Goal: Information Seeking & Learning: Learn about a topic

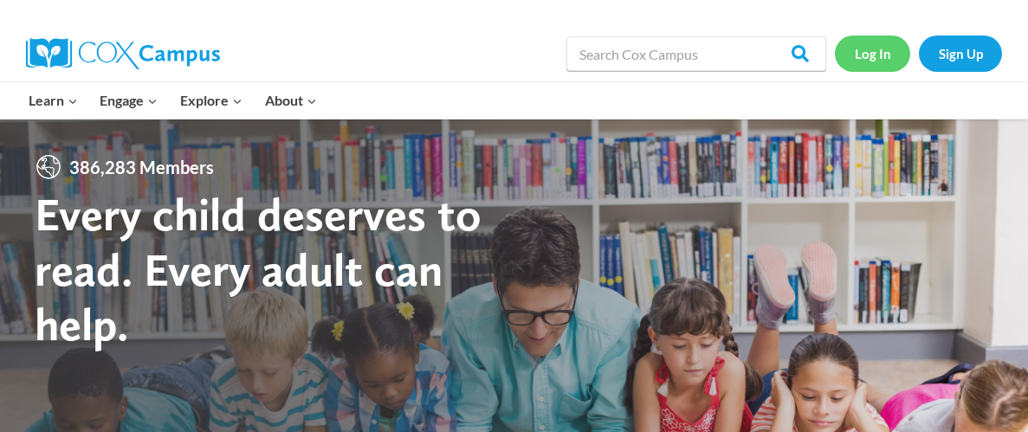
click at [868, 52] on link "Log In" at bounding box center [872, 54] width 75 height 36
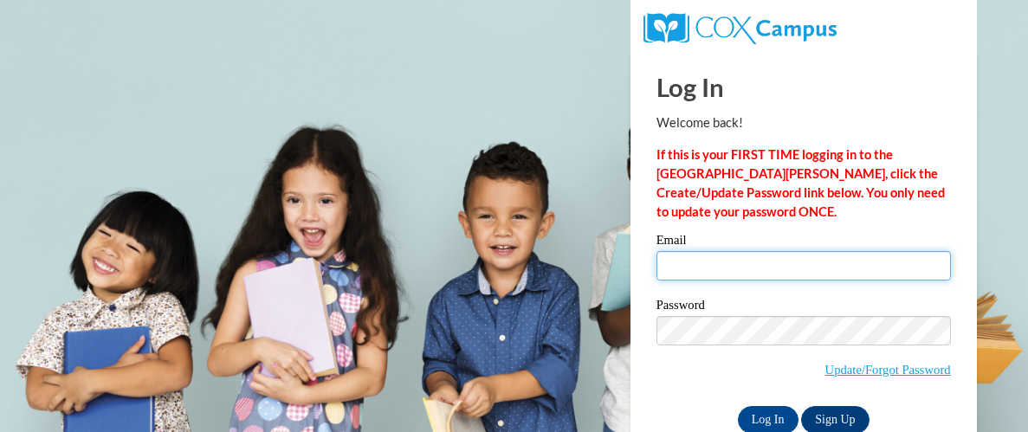
click at [719, 267] on input "Email" at bounding box center [803, 265] width 294 height 29
type input "bmirsada242@gmail.com"
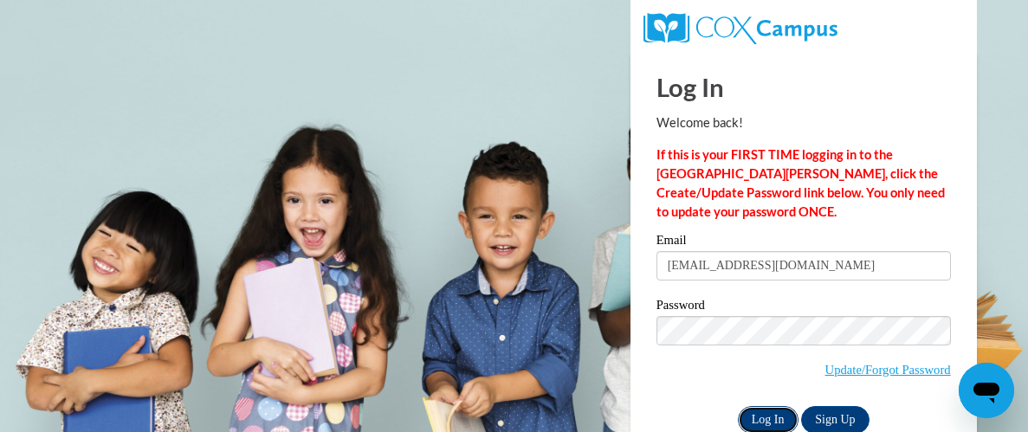
click at [776, 416] on input "Log In" at bounding box center [768, 420] width 61 height 28
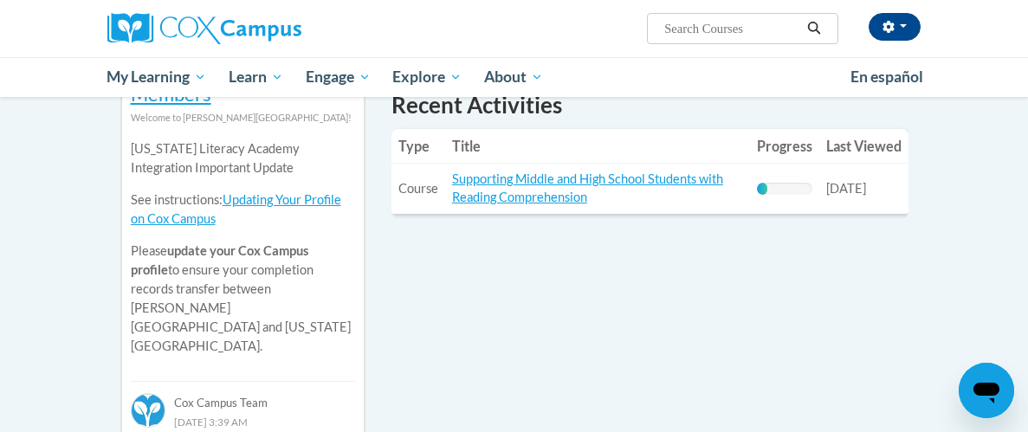
scroll to position [653, 0]
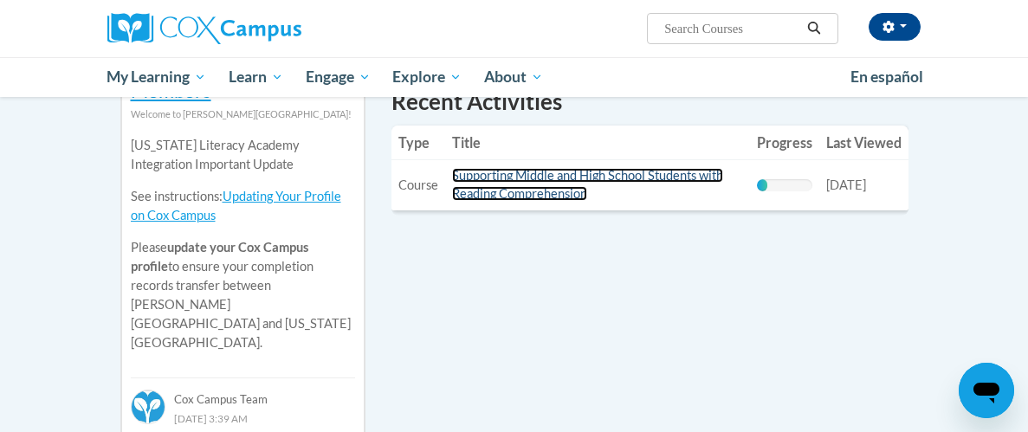
click at [501, 175] on link "Supporting Middle and High School Students with Reading Comprehension" at bounding box center [587, 184] width 271 height 33
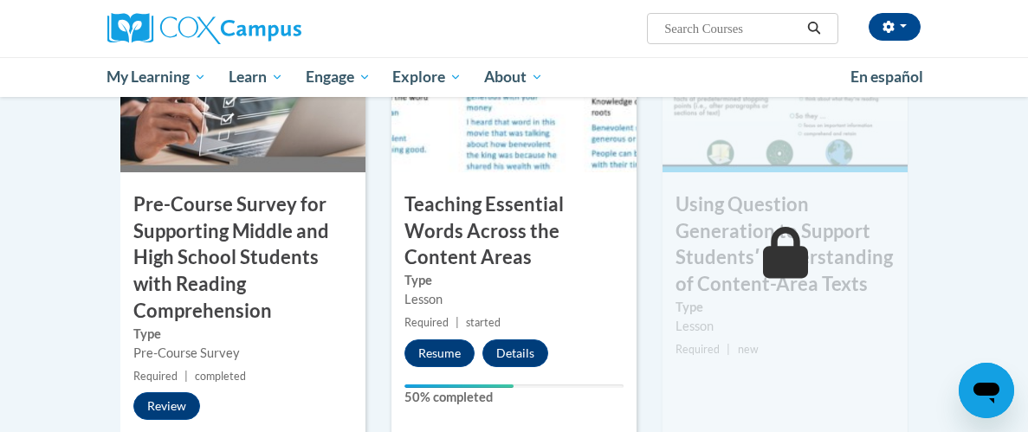
scroll to position [538, 0]
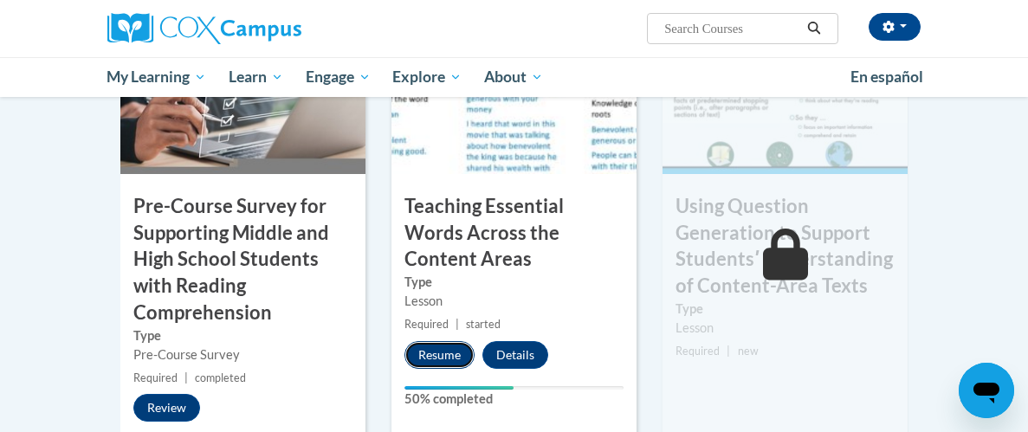
click at [449, 341] on button "Resume" at bounding box center [439, 355] width 70 height 28
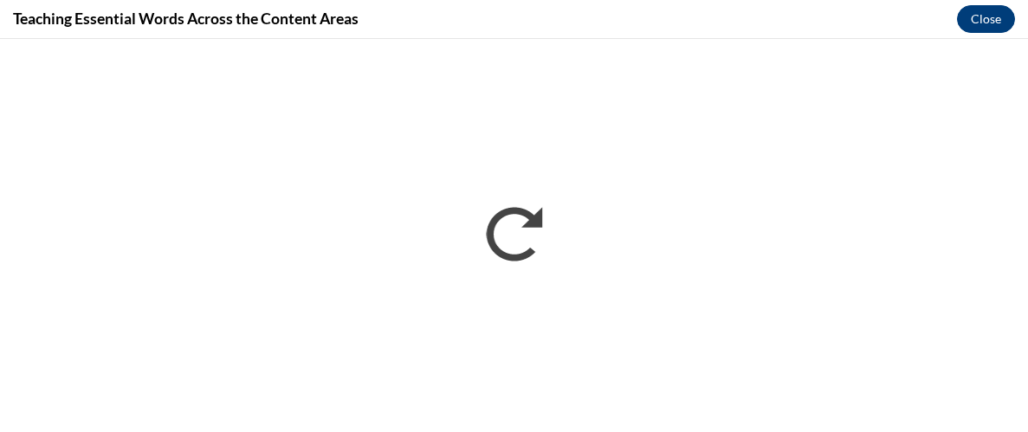
scroll to position [0, 0]
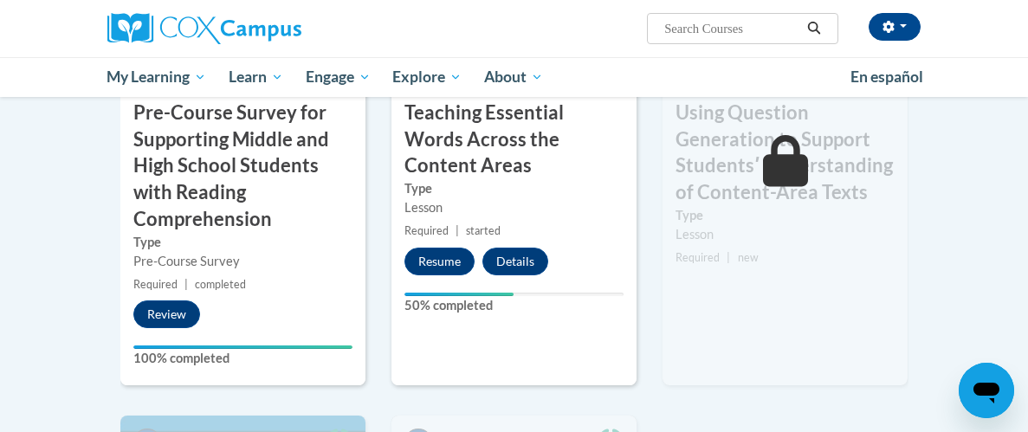
scroll to position [633, 0]
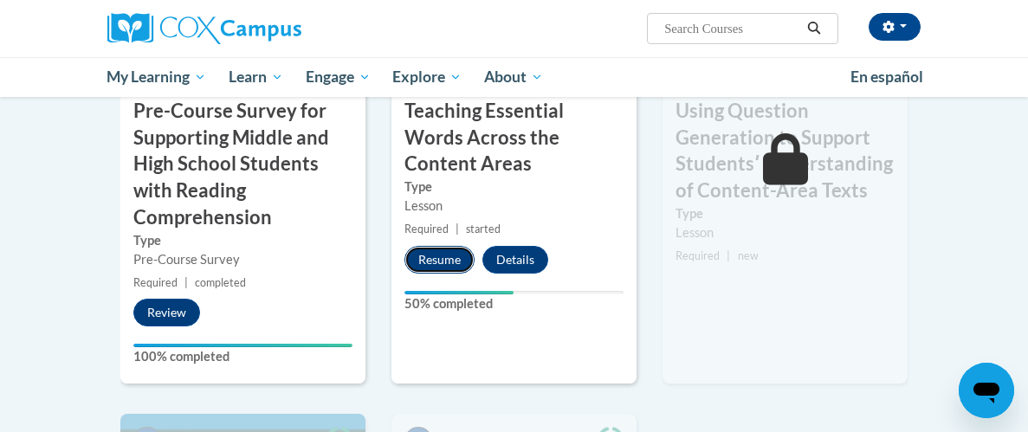
click at [434, 246] on button "Resume" at bounding box center [439, 260] width 70 height 28
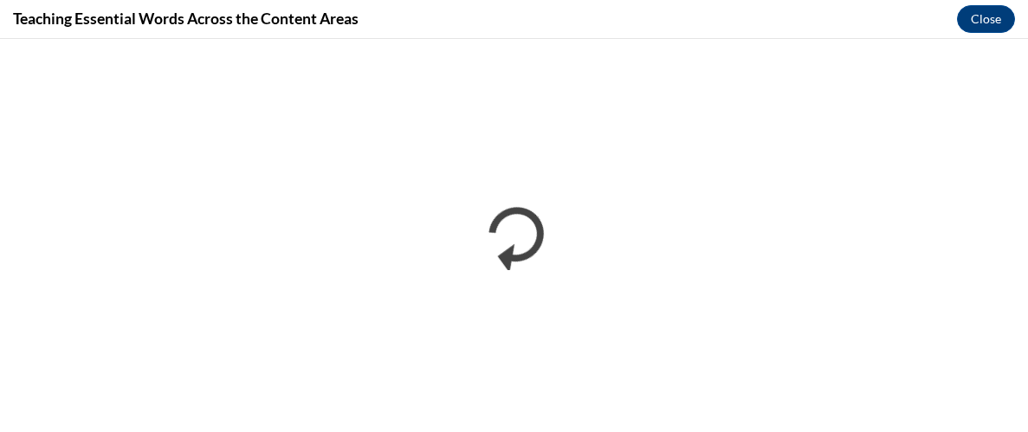
scroll to position [0, 0]
click at [976, 8] on button "Close" at bounding box center [986, 19] width 58 height 28
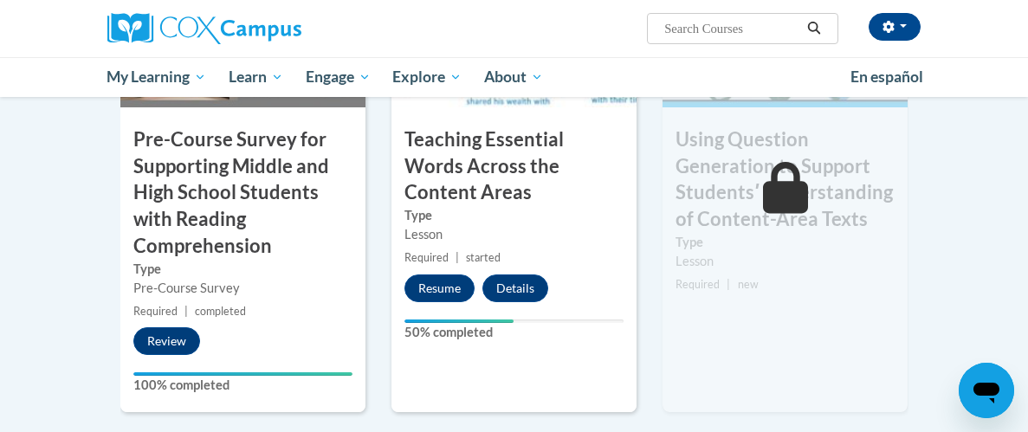
scroll to position [602, 0]
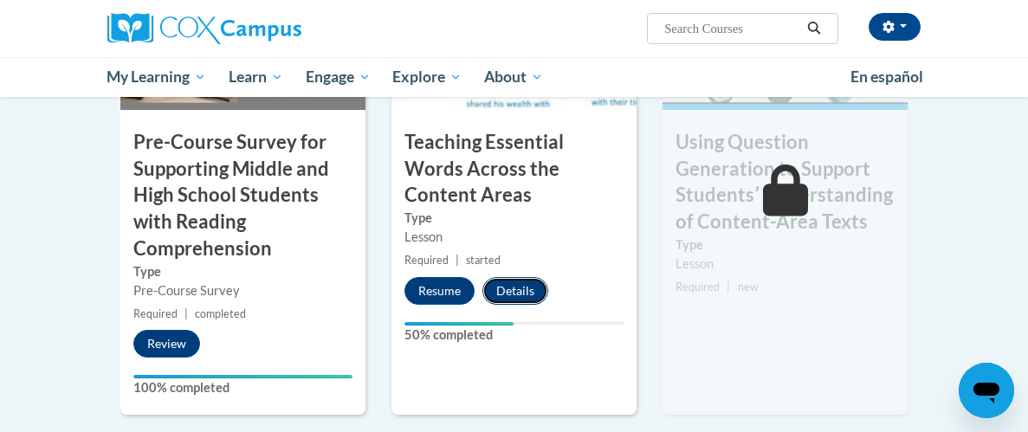
click at [517, 277] on button "Details" at bounding box center [515, 291] width 66 height 28
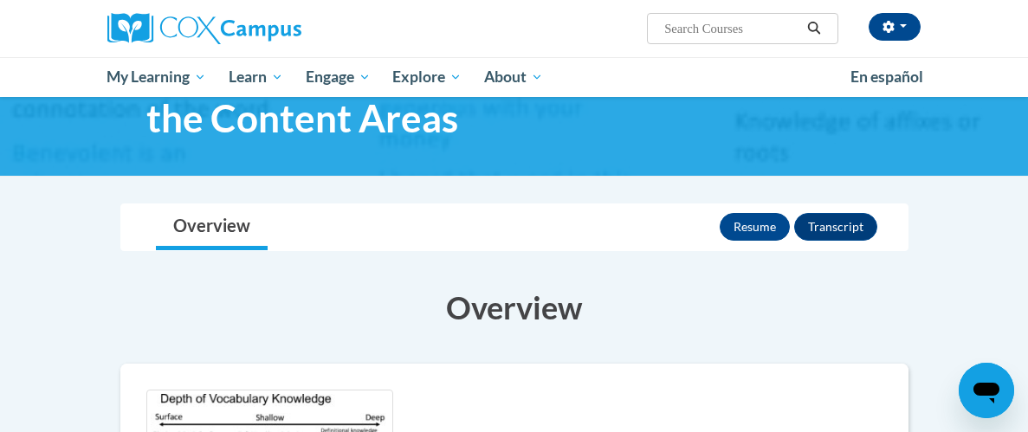
scroll to position [120, 0]
click at [751, 221] on button "Resume" at bounding box center [755, 227] width 70 height 28
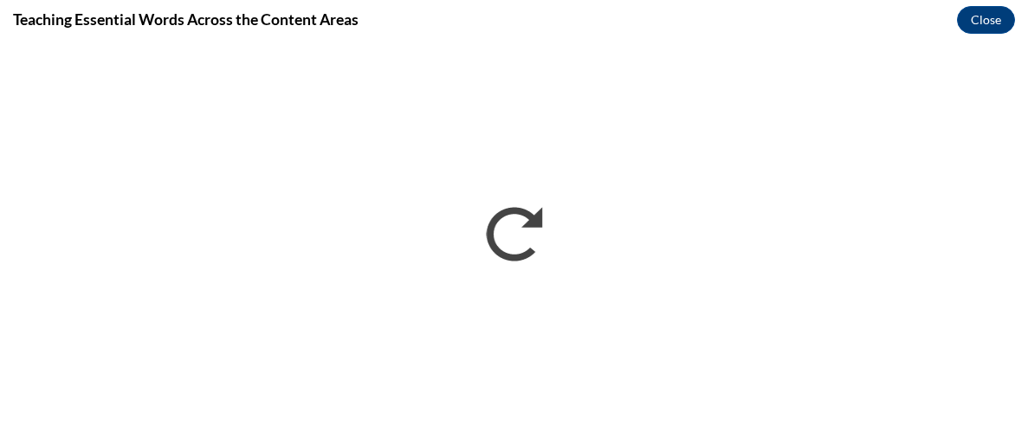
scroll to position [0, 0]
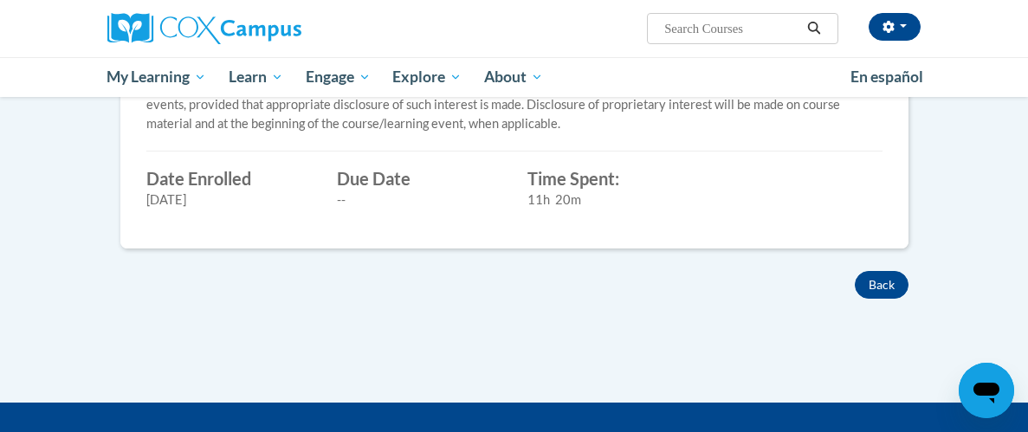
scroll to position [710, 0]
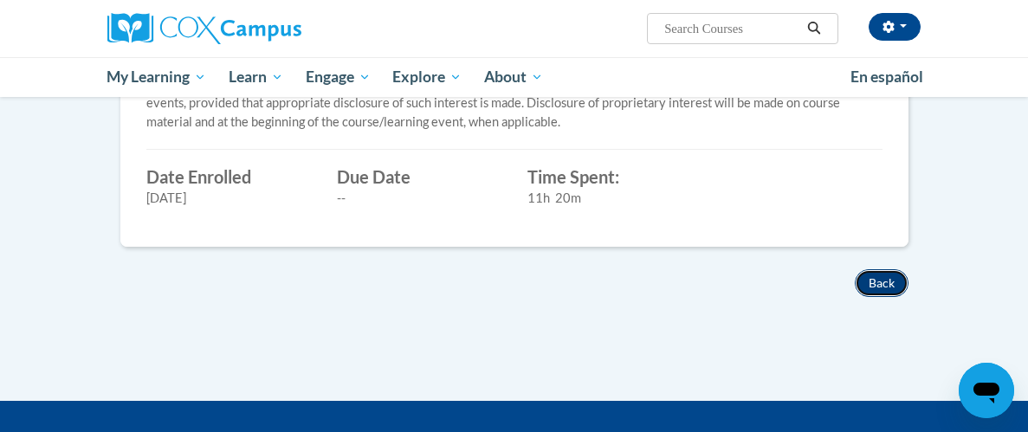
click at [875, 286] on button "Back" at bounding box center [882, 283] width 54 height 28
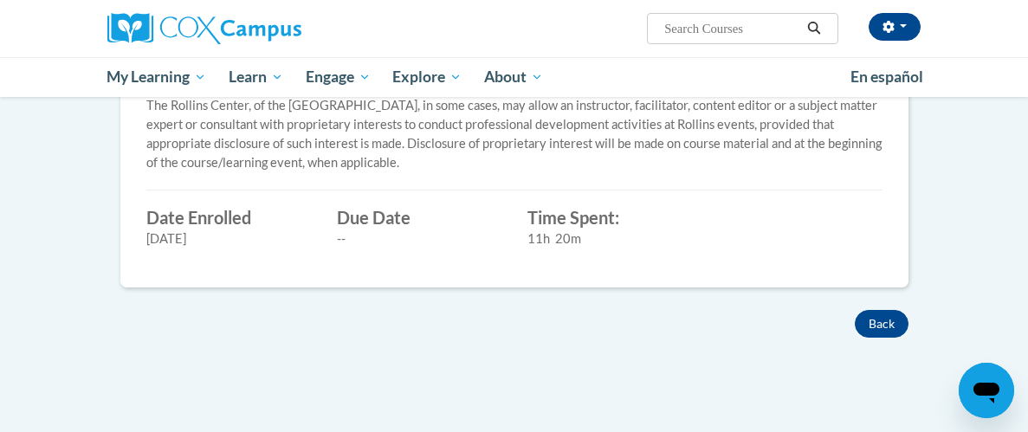
scroll to position [670, 0]
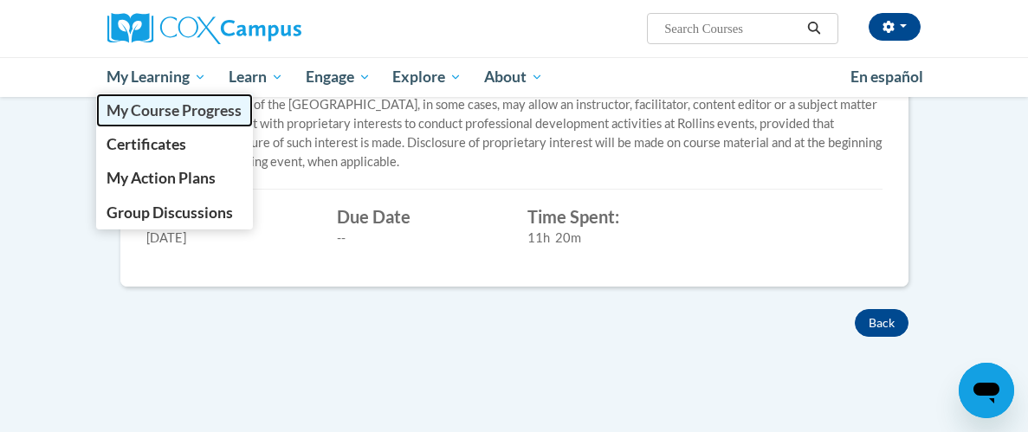
click at [153, 103] on span "My Course Progress" at bounding box center [174, 110] width 135 height 18
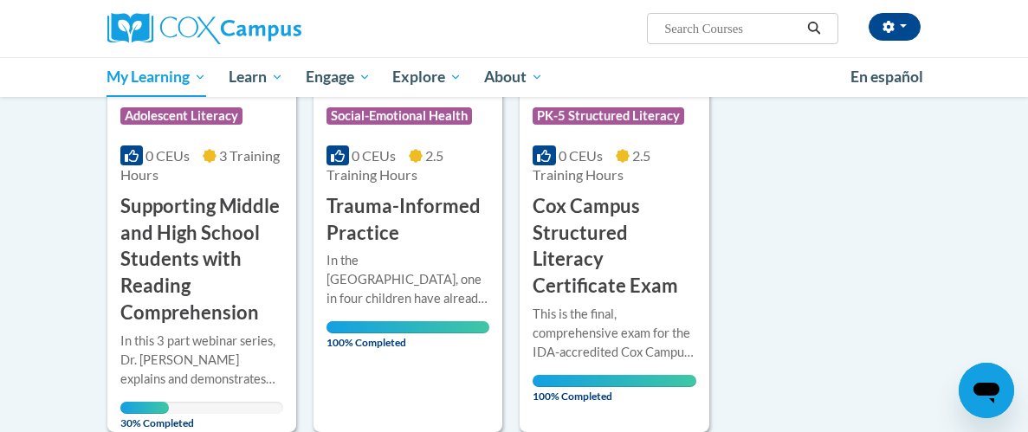
scroll to position [409, 0]
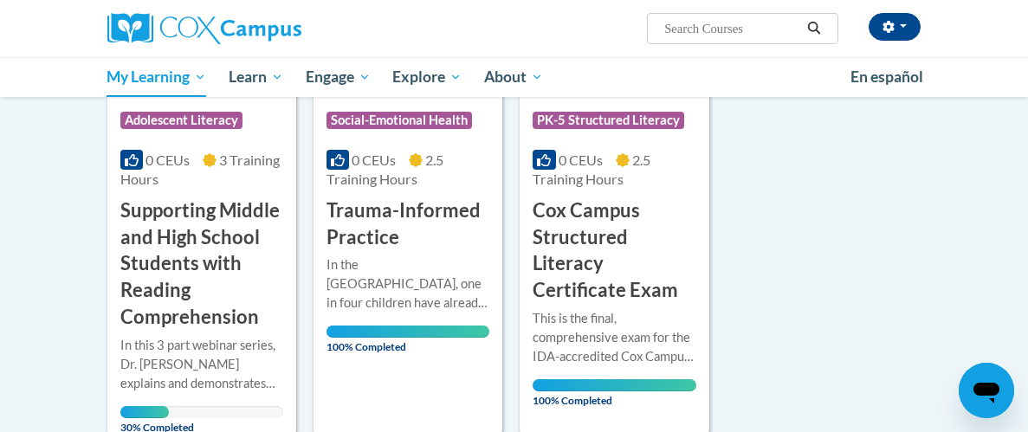
click at [232, 273] on h3 "Supporting Middle and High School Students with Reading Comprehension" at bounding box center [201, 263] width 163 height 133
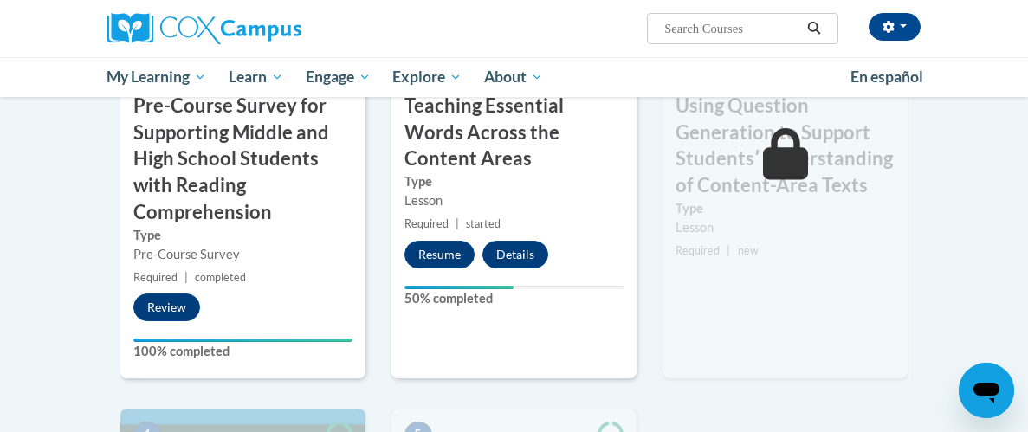
scroll to position [635, 0]
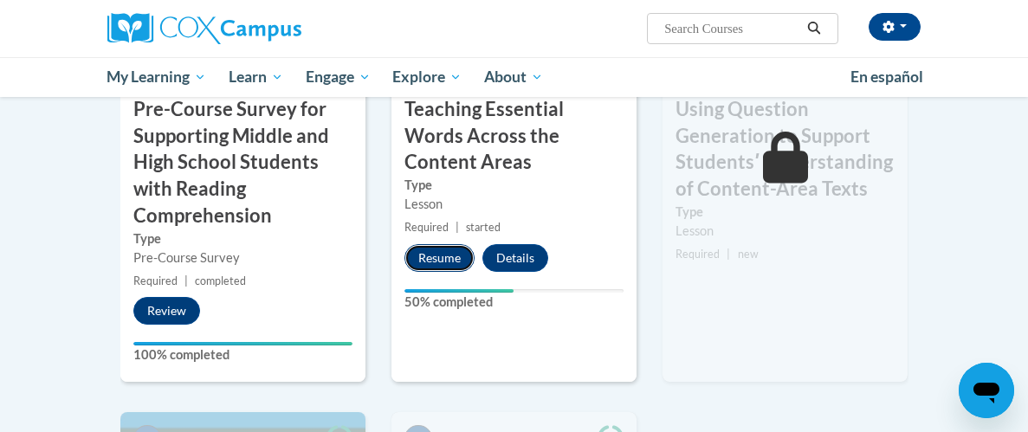
click at [423, 244] on button "Resume" at bounding box center [439, 258] width 70 height 28
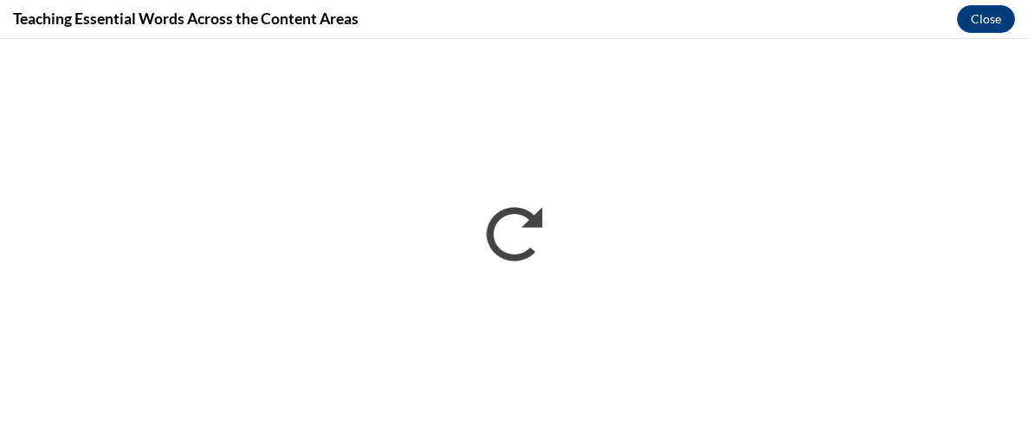
scroll to position [0, 0]
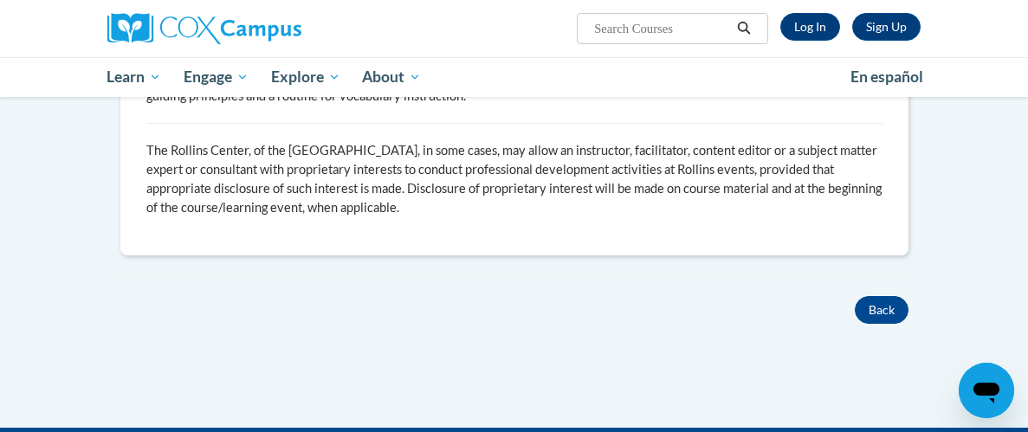
scroll to position [617, 0]
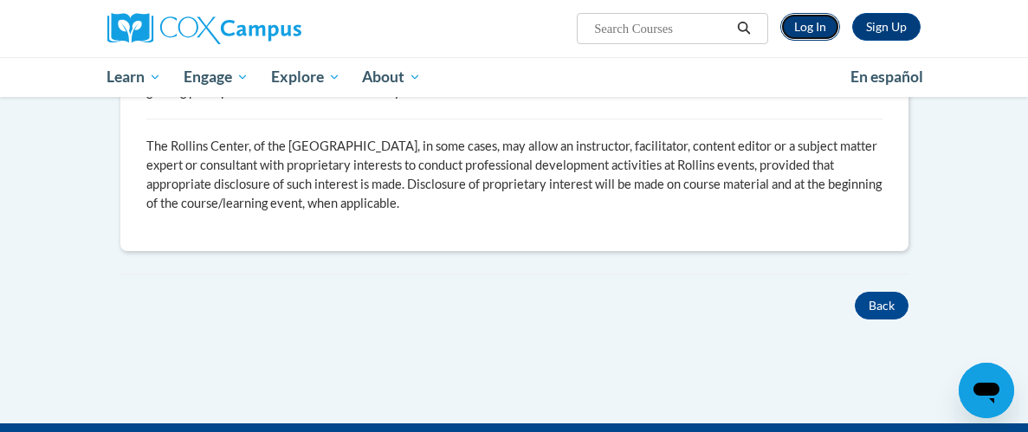
click at [807, 22] on link "Log In" at bounding box center [810, 27] width 60 height 28
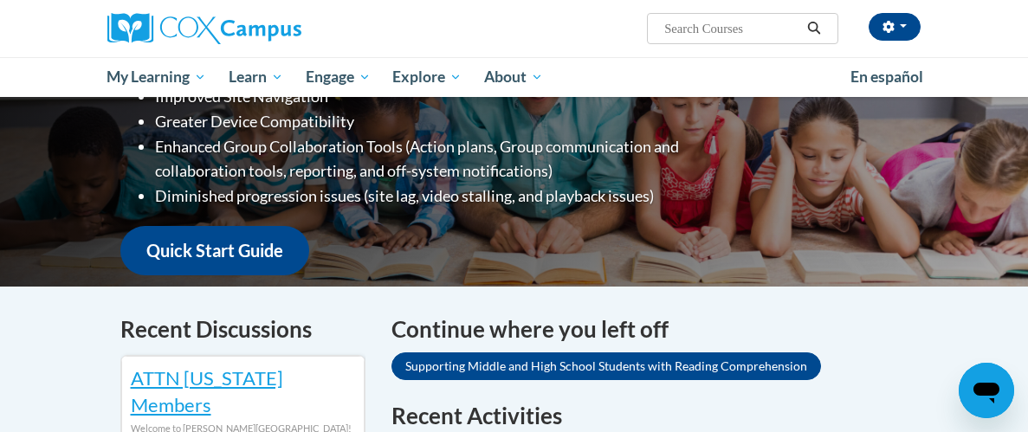
scroll to position [341, 0]
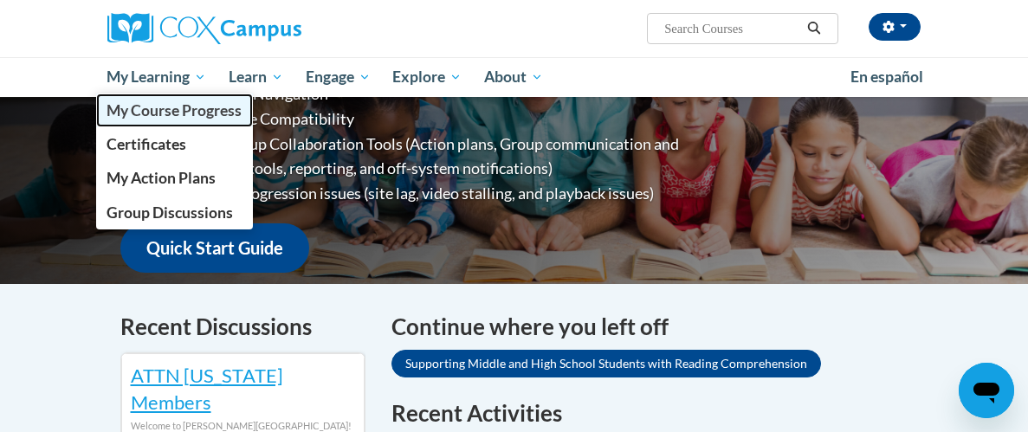
click at [149, 112] on span "My Course Progress" at bounding box center [174, 110] width 135 height 18
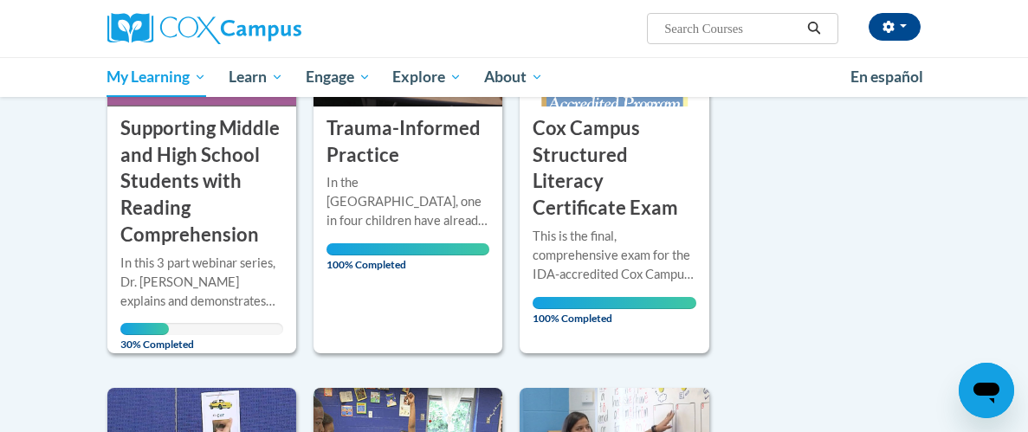
scroll to position [397, 0]
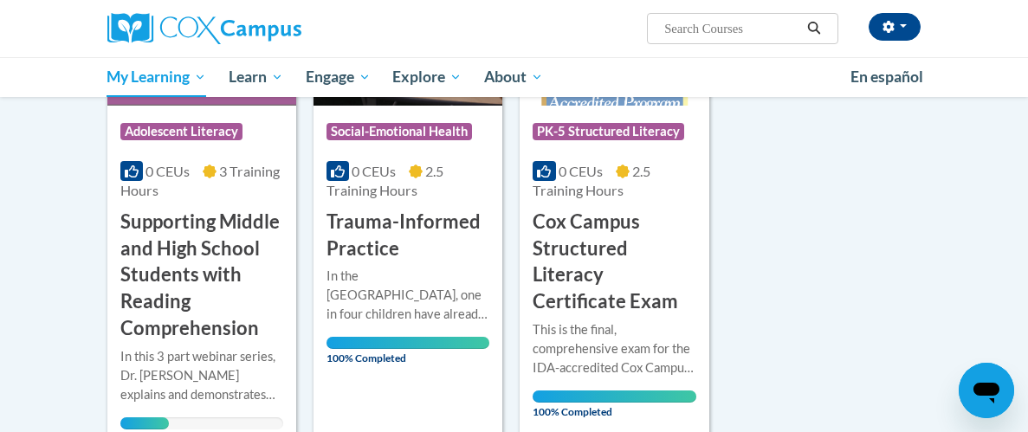
click at [186, 235] on h3 "Supporting Middle and High School Students with Reading Comprehension" at bounding box center [201, 275] width 163 height 133
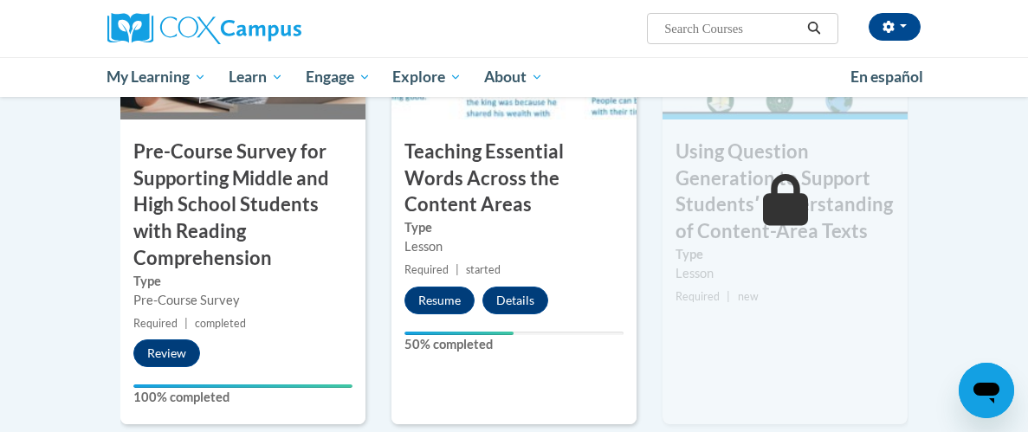
scroll to position [603, 0]
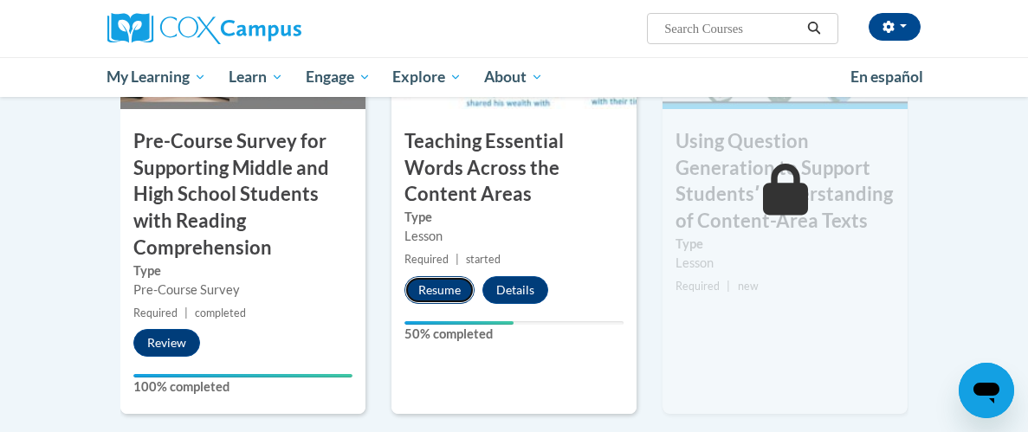
click at [450, 276] on button "Resume" at bounding box center [439, 290] width 70 height 28
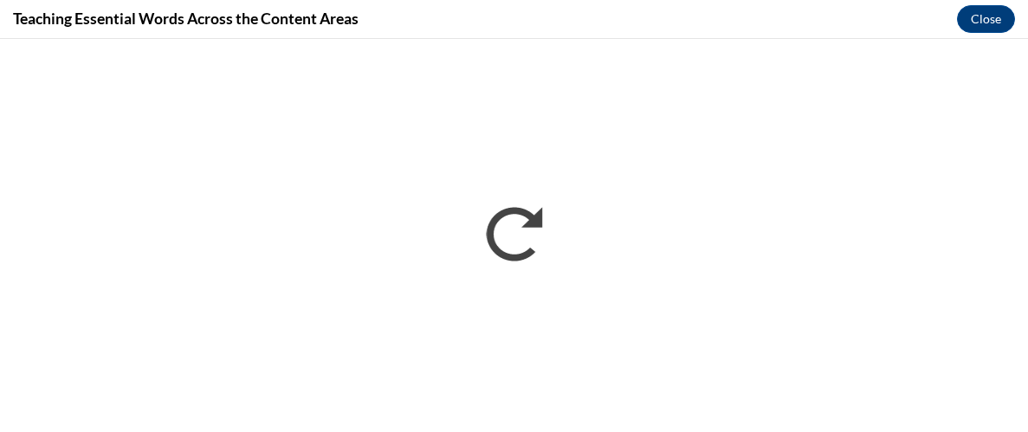
scroll to position [0, 0]
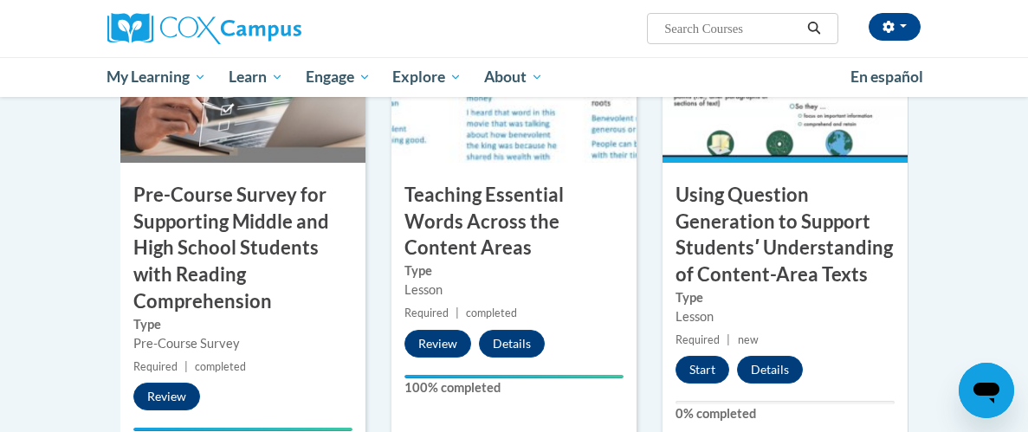
scroll to position [547, 0]
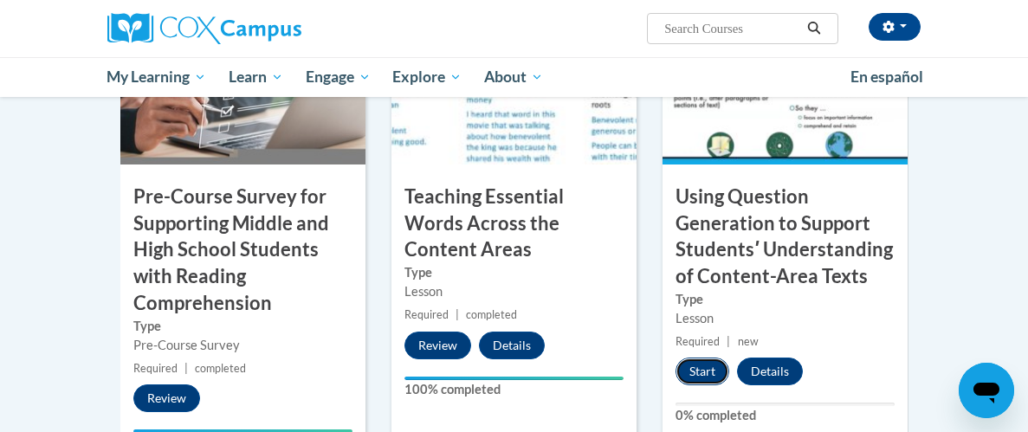
click at [709, 371] on button "Start" at bounding box center [702, 372] width 54 height 28
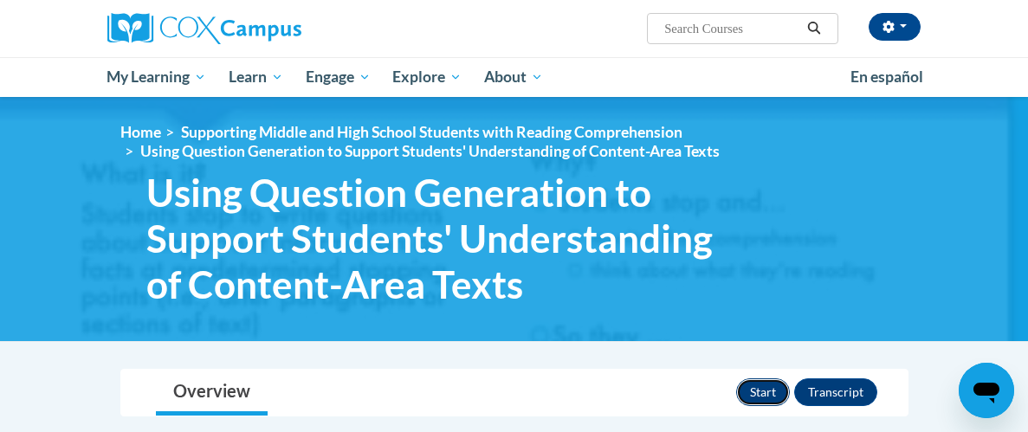
click at [754, 379] on button "Start" at bounding box center [763, 392] width 54 height 28
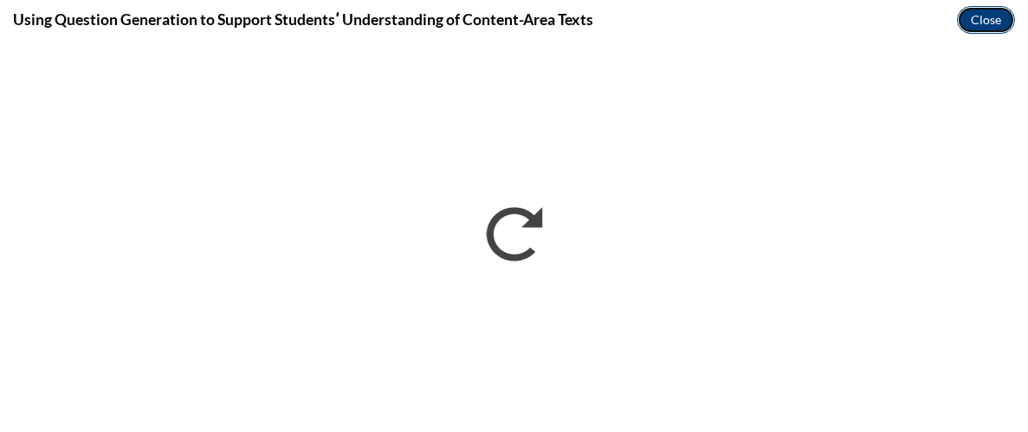
click at [998, 21] on button "Close" at bounding box center [986, 20] width 58 height 28
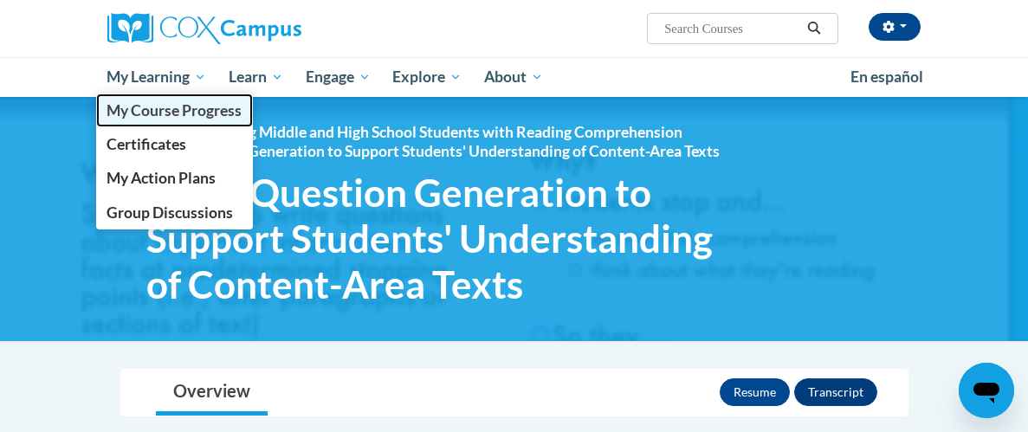
click at [160, 107] on span "My Course Progress" at bounding box center [174, 110] width 135 height 18
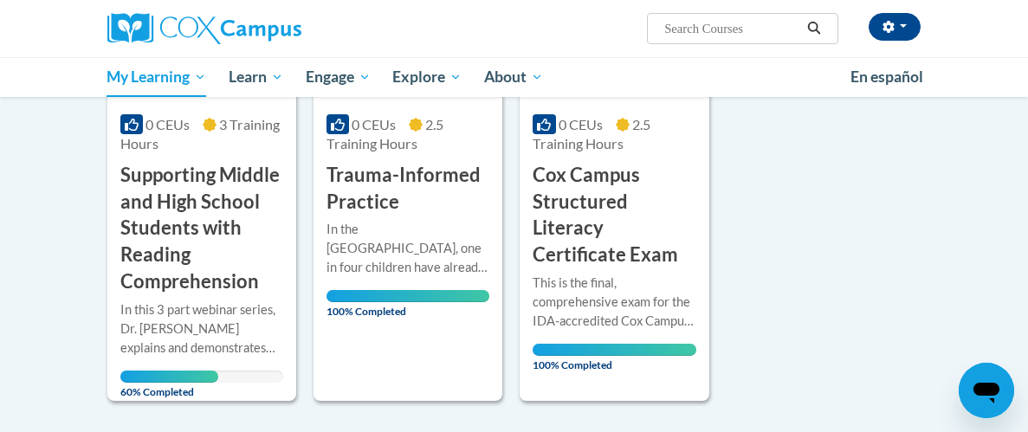
scroll to position [445, 0]
click at [191, 273] on h3 "Supporting Middle and High School Students with Reading Comprehension" at bounding box center [201, 227] width 163 height 133
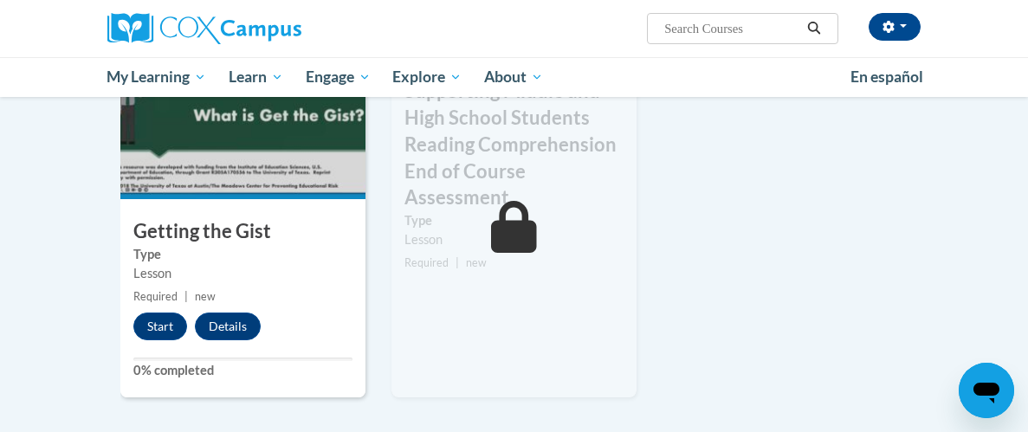
scroll to position [1022, 0]
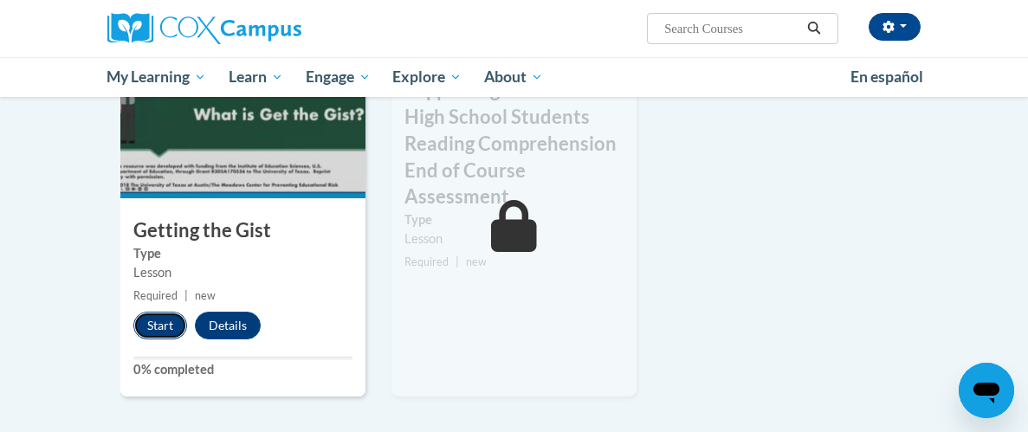
click at [147, 328] on button "Start" at bounding box center [160, 326] width 54 height 28
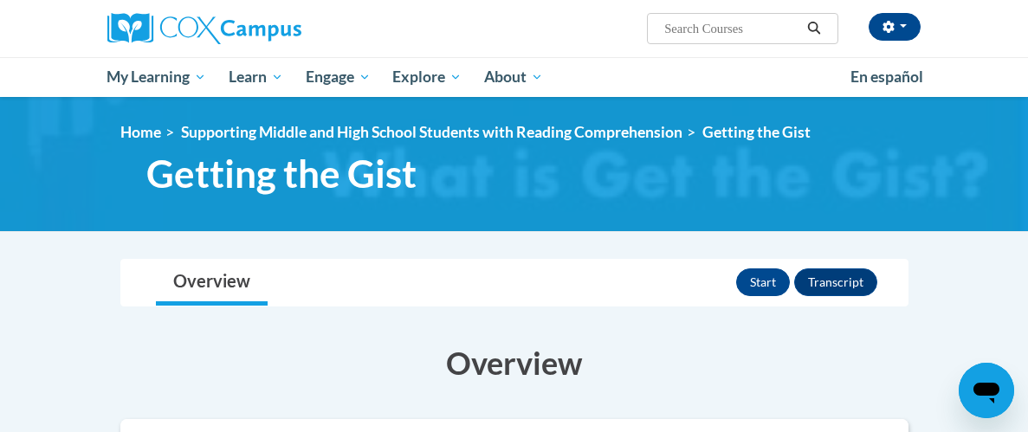
scroll to position [2, 0]
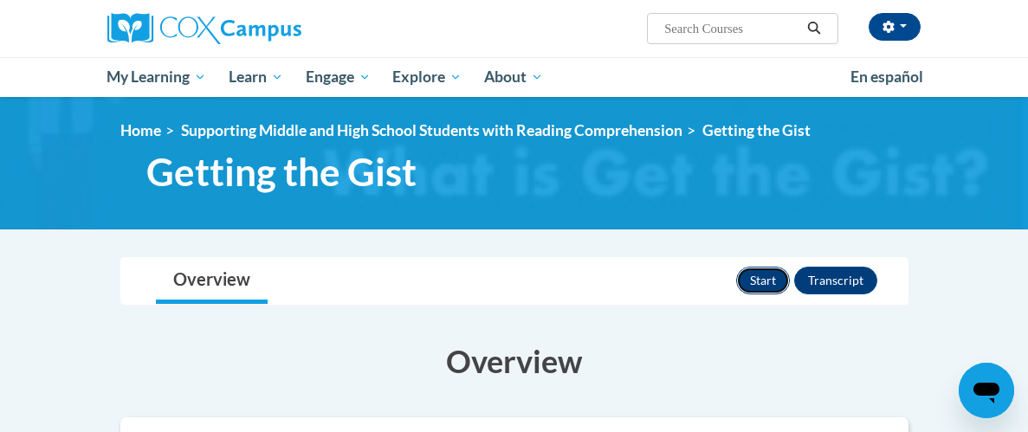
click at [760, 275] on button "Start" at bounding box center [763, 281] width 54 height 28
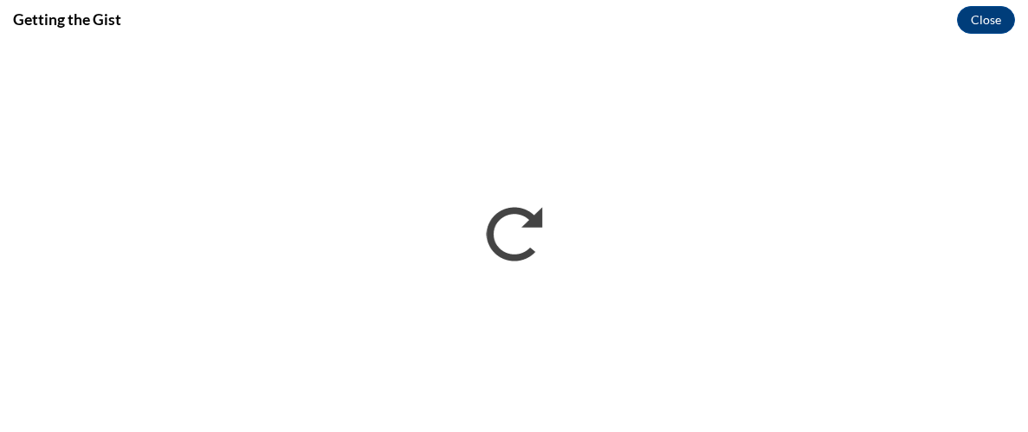
scroll to position [0, 0]
